Goal: Information Seeking & Learning: Learn about a topic

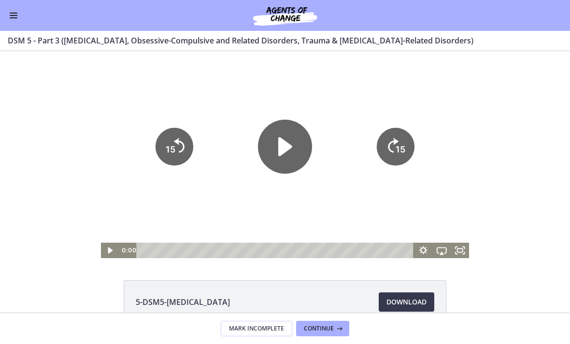
scroll to position [373, 0]
click at [290, 148] on icon "Play Video" at bounding box center [285, 147] width 14 height 19
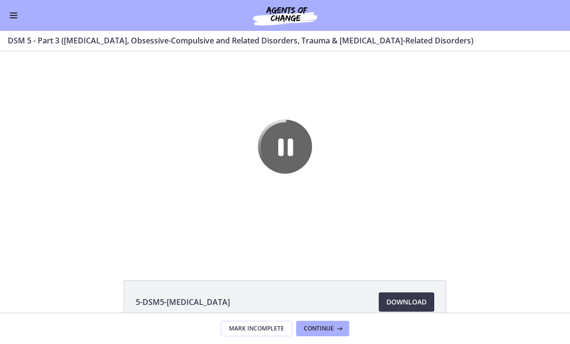
click at [13, 18] on span "Enable menu" at bounding box center [14, 17] width 8 height 1
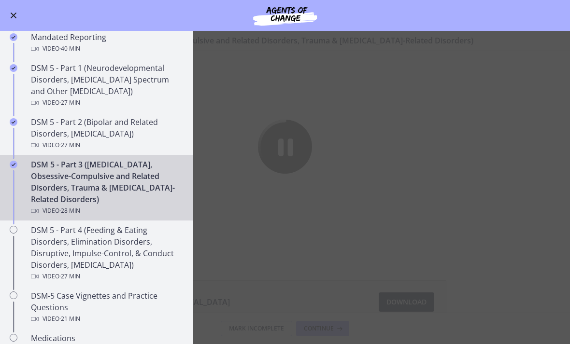
click at [79, 190] on div "DSM 5 - Part 3 ([MEDICAL_DATA], Obsessive-Compulsive and Related Disorders, Tra…" at bounding box center [106, 188] width 151 height 58
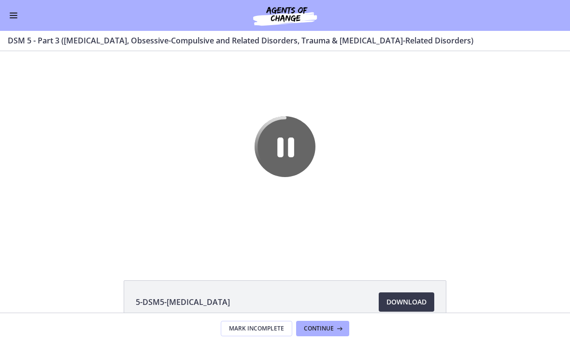
click at [278, 149] on icon "Pause" at bounding box center [285, 146] width 61 height 61
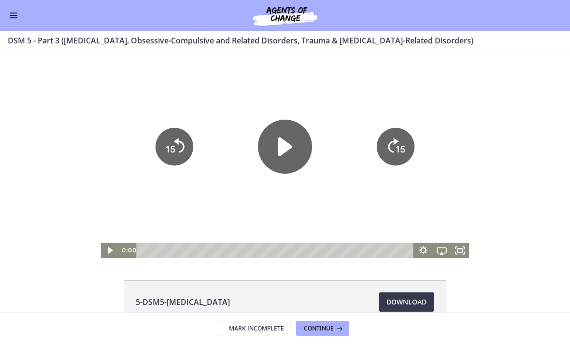
click at [107, 252] on icon "Play Video" at bounding box center [110, 250] width 18 height 15
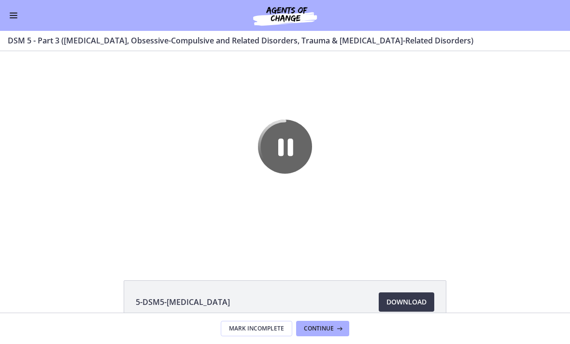
click at [8, 21] on button "Enable menu" at bounding box center [14, 16] width 12 height 12
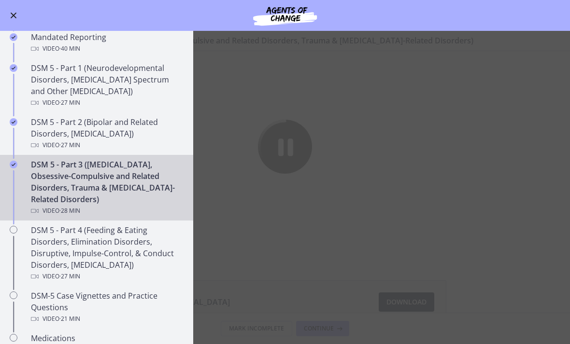
click at [70, 241] on div "DSM 5 - Part 4 (Feeding & Eating Disorders, Elimination Disorders, Disruptive, …" at bounding box center [106, 254] width 151 height 58
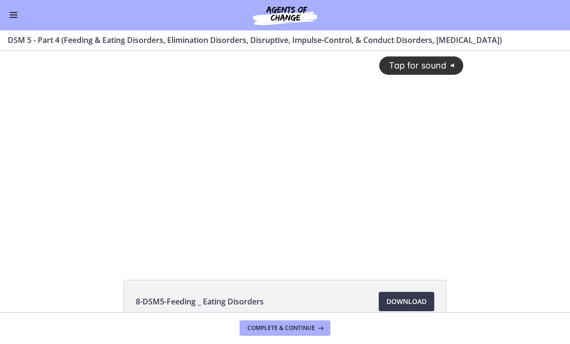
click at [13, 18] on button "Enable menu" at bounding box center [14, 16] width 12 height 12
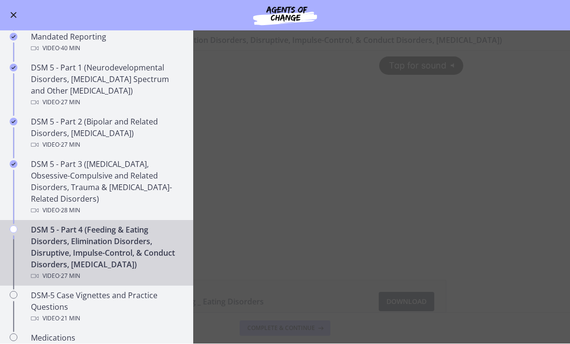
click at [72, 192] on div "DSM 5 - Part 3 ([MEDICAL_DATA], Obsessive-Compulsive and Related Disorders, Tra…" at bounding box center [106, 188] width 151 height 58
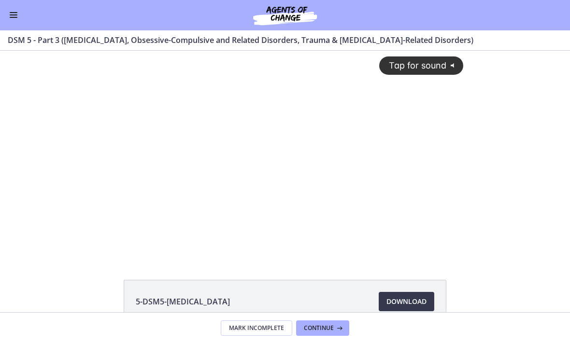
click at [202, 240] on div "Tap for sound @keyframes VOLUME_SMALL_WAVE_FLASH { 0% { opacity: 0; } 33% { opa…" at bounding box center [285, 147] width 369 height 192
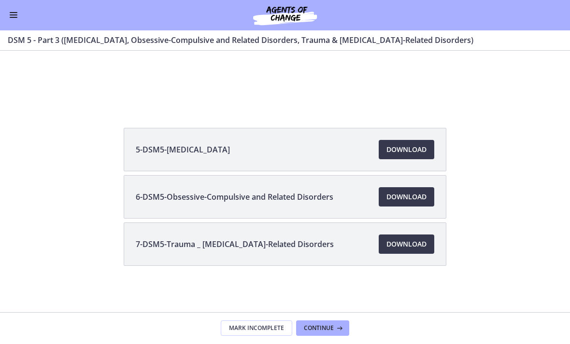
scroll to position [152, 0]
